Goal: Register for event/course

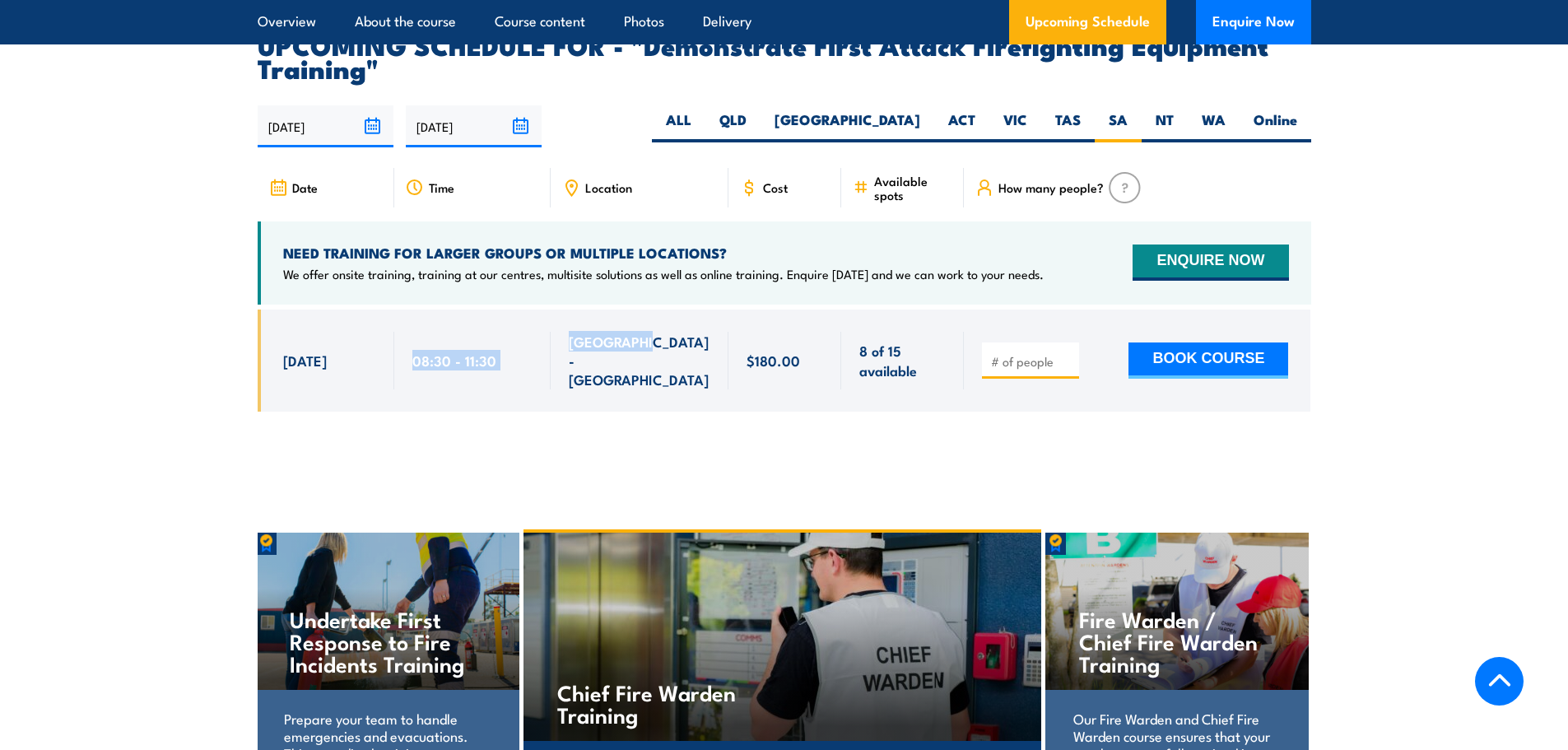
drag, startPoint x: 416, startPoint y: 318, endPoint x: 652, endPoint y: 336, distance: 236.7
click at [652, 336] on div "[DATE] 08:30 - 08:30" at bounding box center [785, 360] width 1054 height 102
click at [602, 382] on div at bounding box center [785, 372] width 1054 height 127
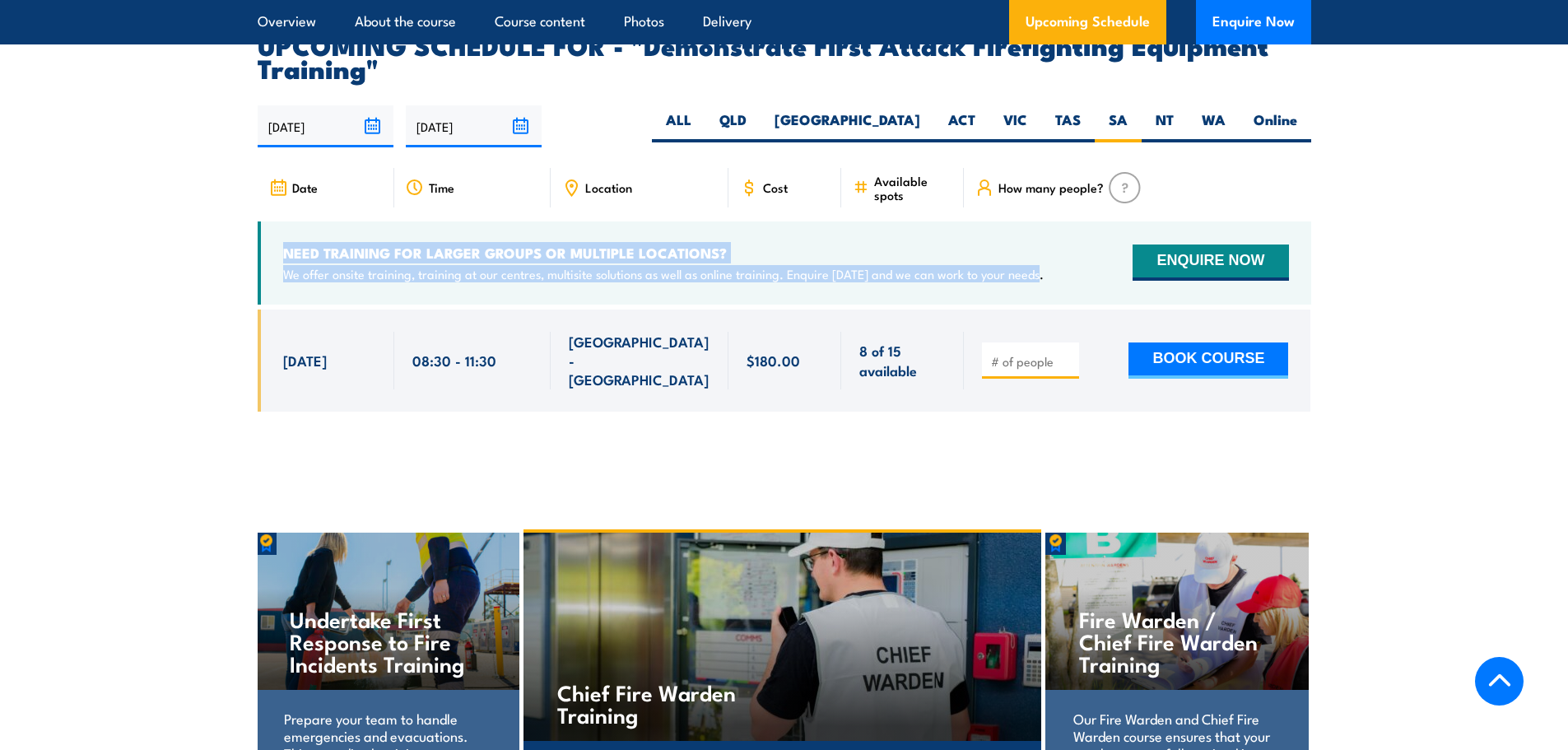
drag, startPoint x: 282, startPoint y: 222, endPoint x: 1037, endPoint y: 242, distance: 755.3
click at [1037, 242] on div "NEED TRAINING FOR LARGER GROUPS OR MULTIPLE LOCATIONS? We offer onsite training…" at bounding box center [785, 263] width 1054 height 84
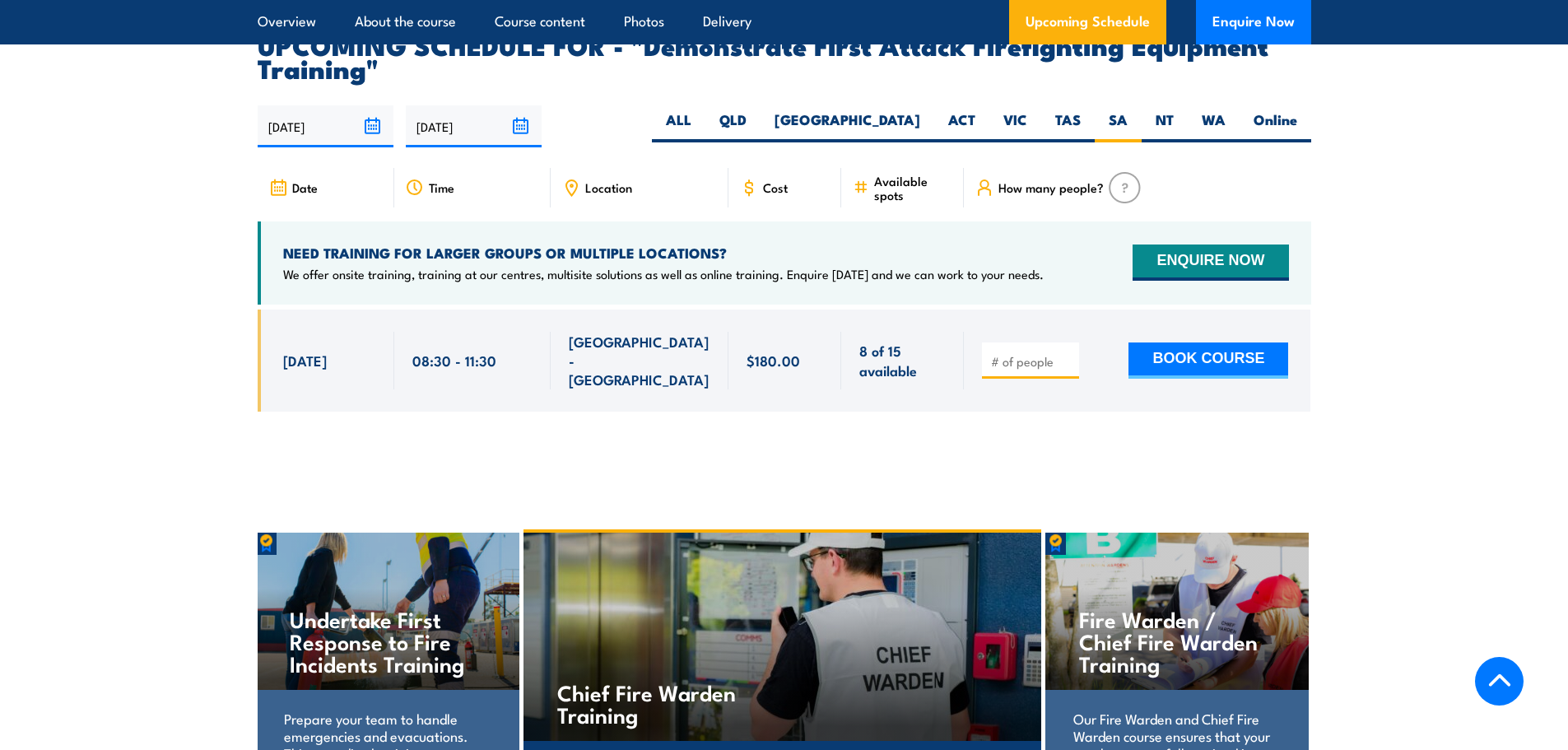
click at [872, 341] on span "8 of 15 available" at bounding box center [902, 360] width 87 height 39
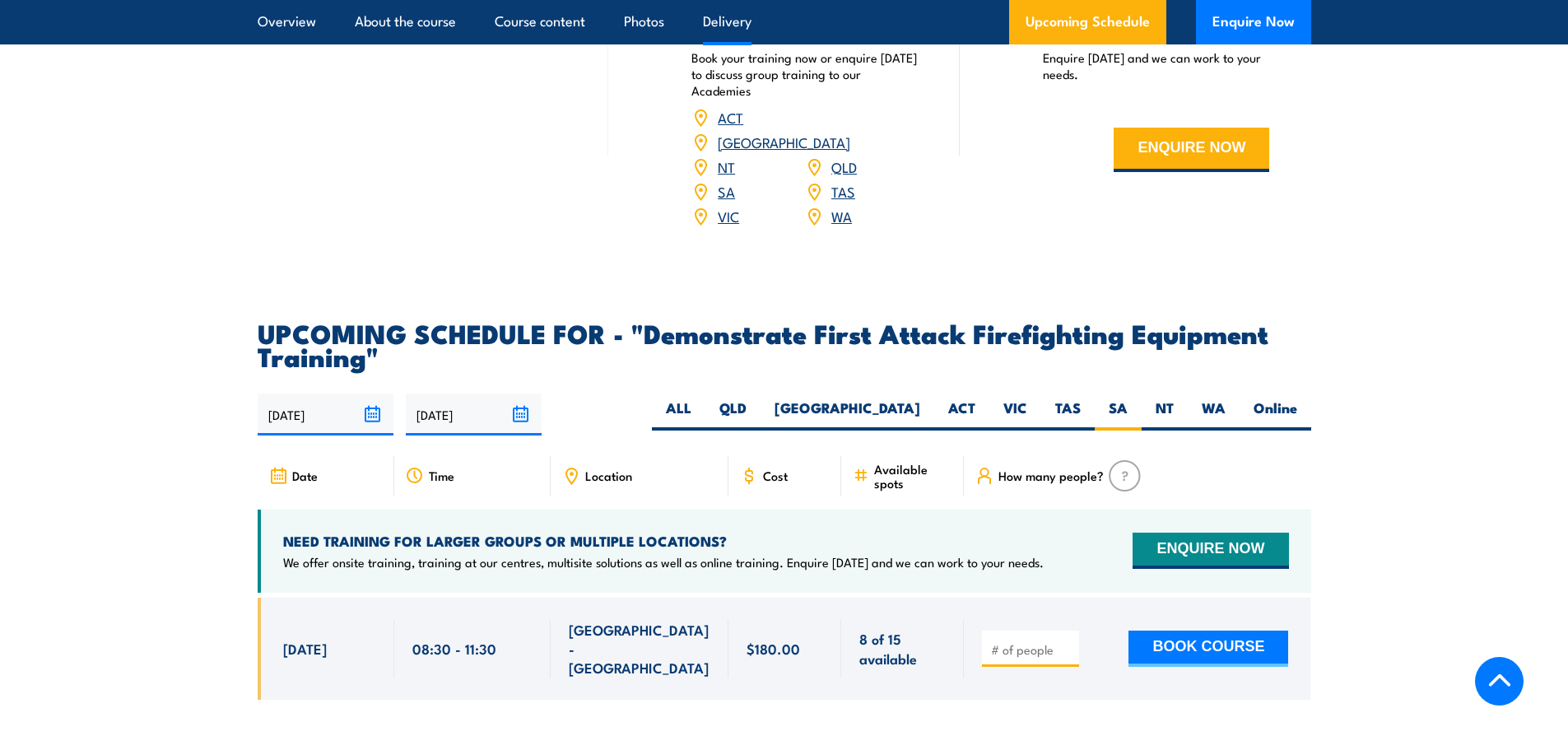
scroll to position [2656, 0]
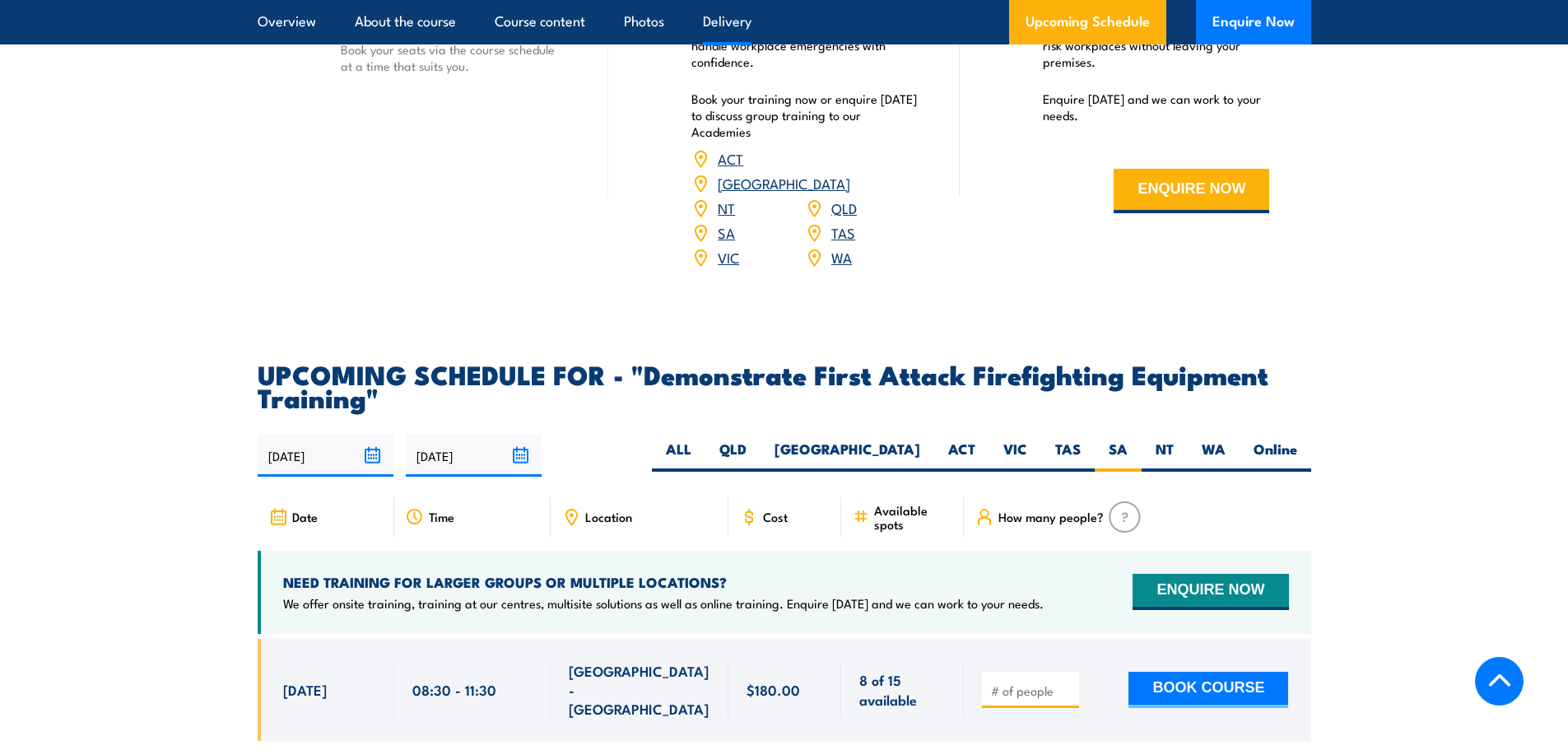
drag, startPoint x: 639, startPoint y: 345, endPoint x: 1092, endPoint y: 376, distance: 454.1
click at [1092, 376] on article "UPCOMING SCHEDULE FOR - "Demonstrate First Attack Firefighting Equipment Traini…" at bounding box center [785, 564] width 1054 height 404
click at [655, 362] on h2 "UPCOMING SCHEDULE FOR - "Demonstrate First Attack Firefighting Equipment Traini…" at bounding box center [785, 385] width 1054 height 46
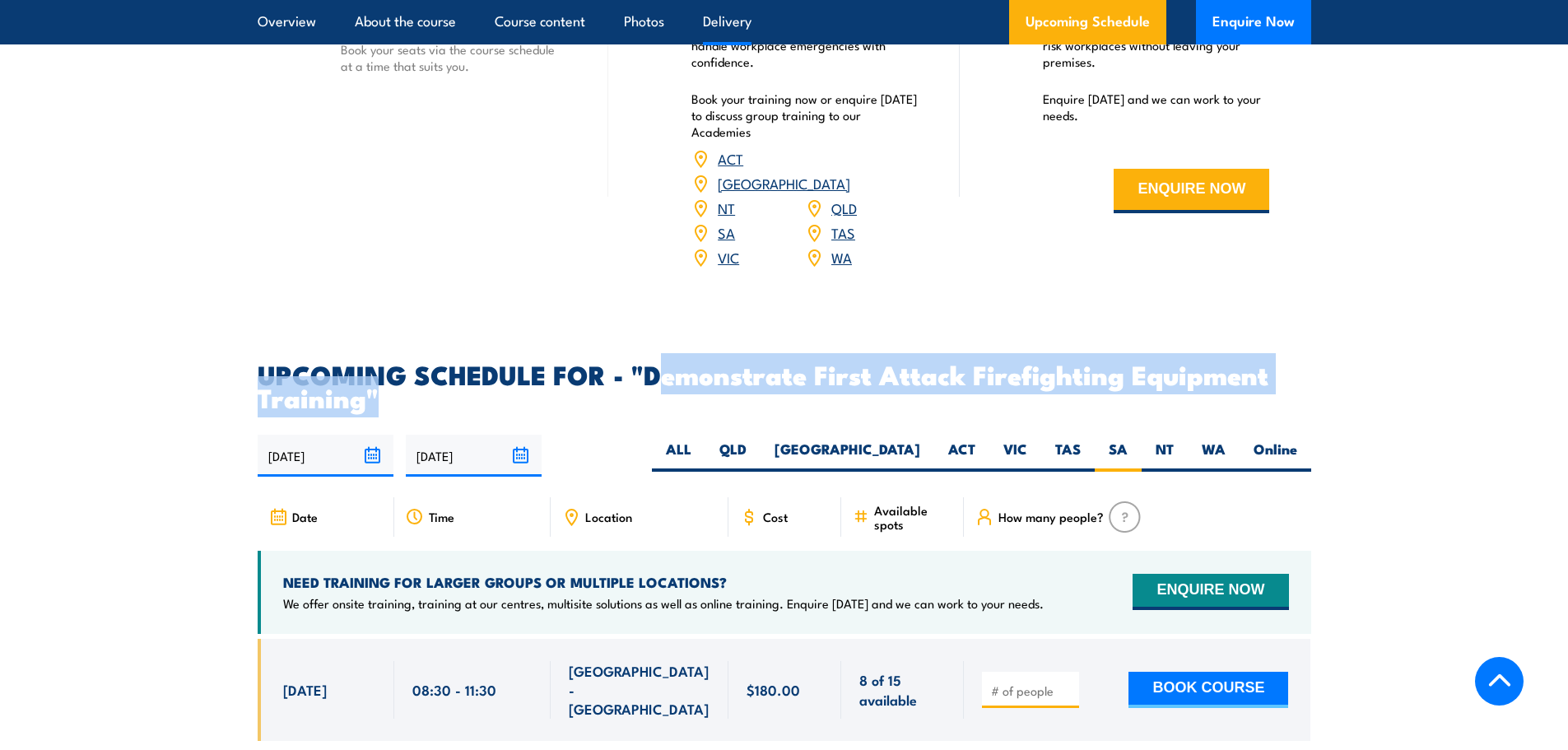
drag, startPoint x: 653, startPoint y: 347, endPoint x: 680, endPoint y: 367, distance: 33.6
click at [680, 367] on h2 "UPCOMING SCHEDULE FOR - "Demonstrate First Attack Firefighting Equipment Traini…" at bounding box center [785, 385] width 1054 height 46
drag, startPoint x: 648, startPoint y: 346, endPoint x: 365, endPoint y: 371, distance: 284.1
click at [365, 371] on h2 "UPCOMING SCHEDULE FOR - "Demonstrate First Attack Firefighting Equipment Traini…" at bounding box center [785, 385] width 1054 height 46
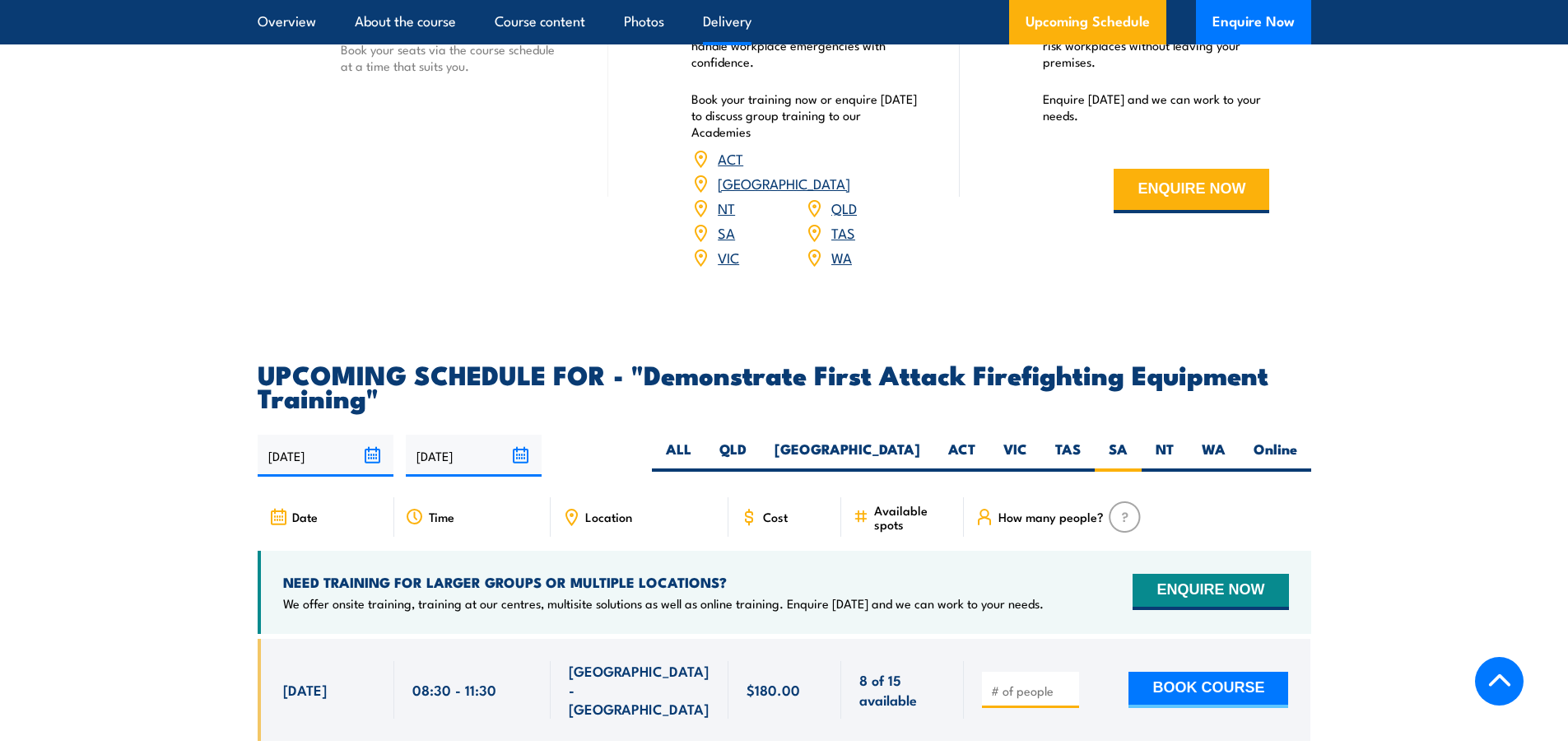
click at [401, 368] on h2 "UPCOMING SCHEDULE FOR - "Demonstrate First Attack Firefighting Equipment Traini…" at bounding box center [785, 385] width 1054 height 46
